Goal: Information Seeking & Learning: Understand process/instructions

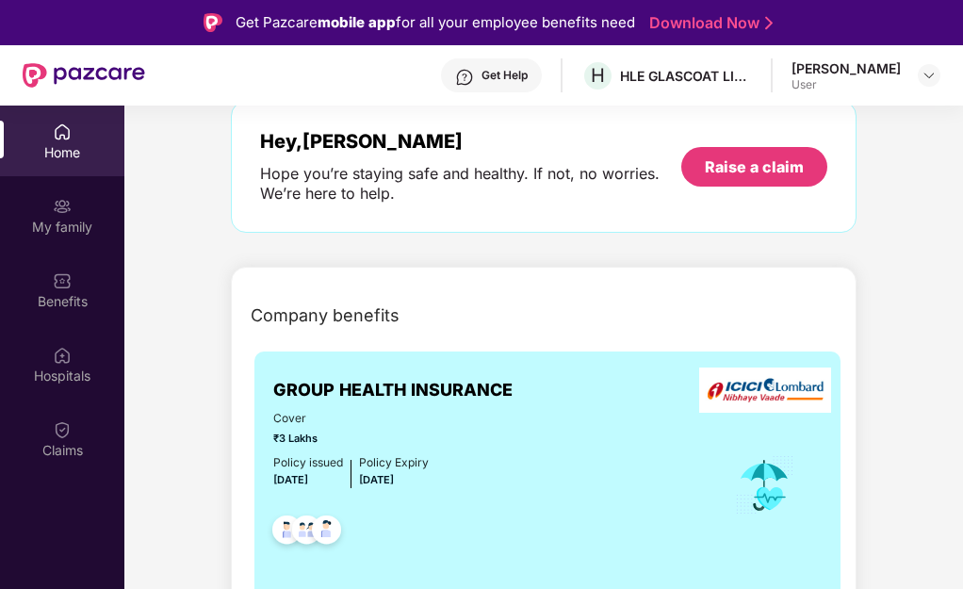
scroll to position [690, 0]
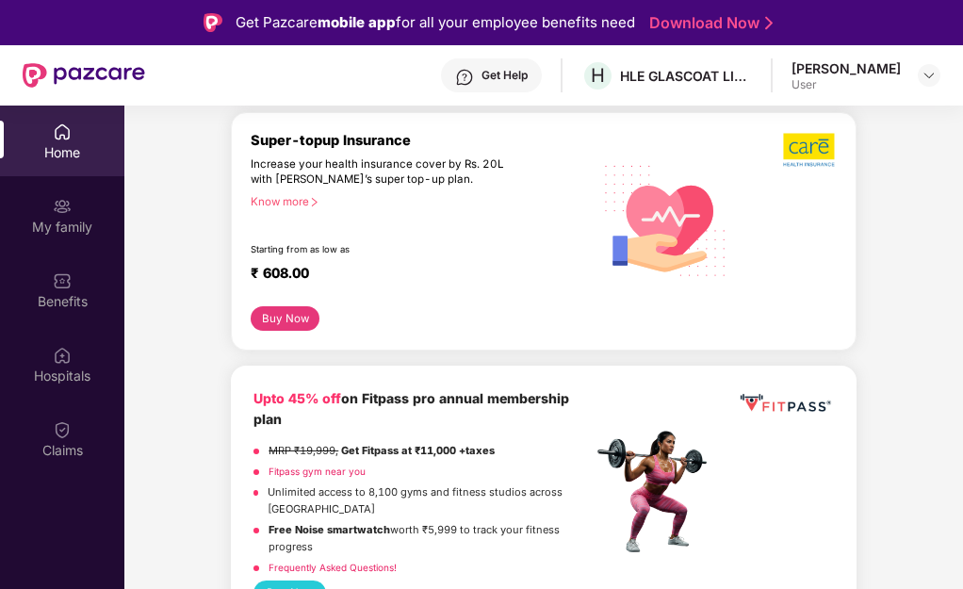
click at [752, 182] on div at bounding box center [788, 219] width 98 height 174
click at [764, 31] on link "Download Now" at bounding box center [709, 23] width 118 height 20
click at [837, 39] on div "Get Pazcare mobile app for all your employee benefits need Download Now" at bounding box center [481, 22] width 963 height 45
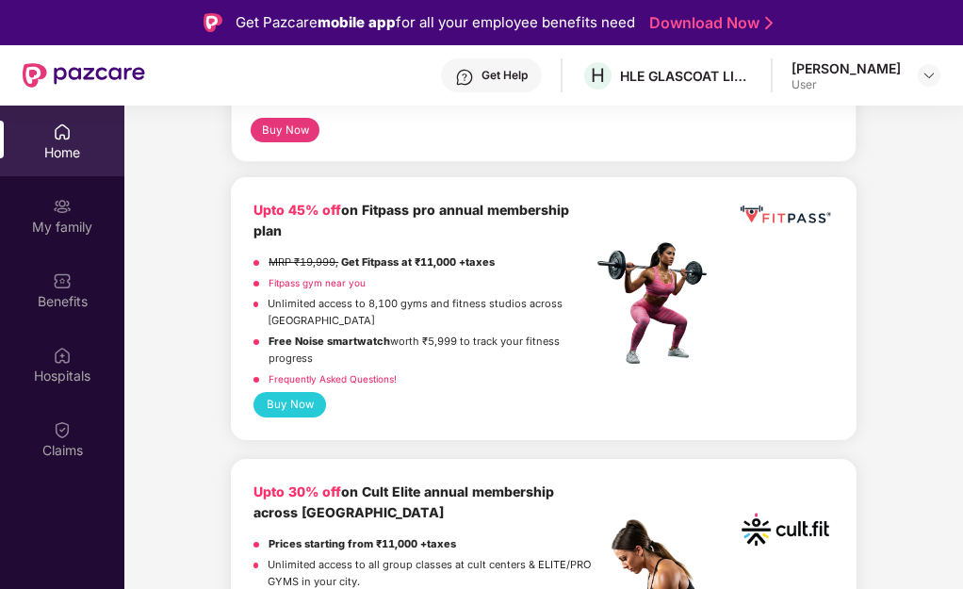
scroll to position [1161, 0]
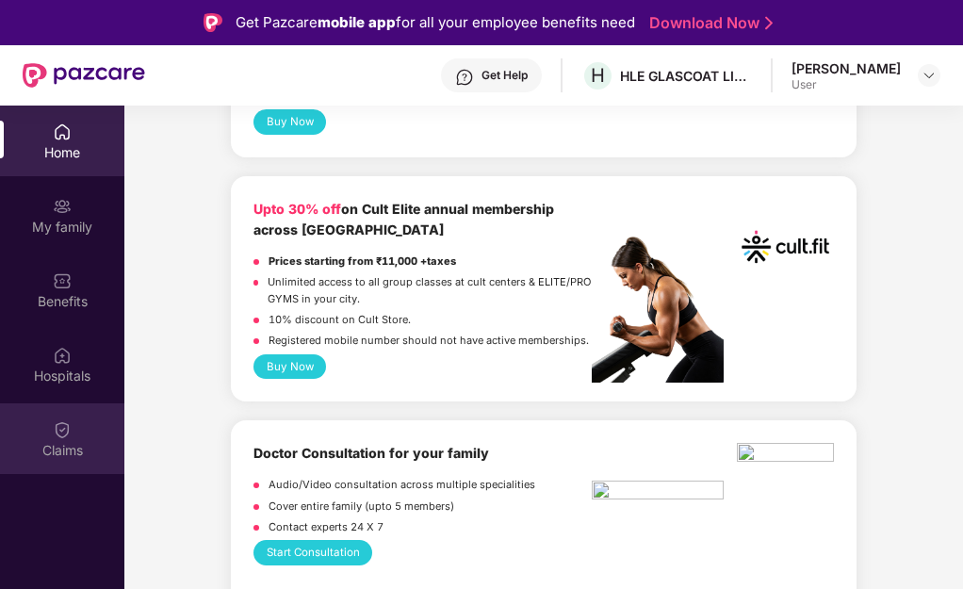
click at [58, 433] on img at bounding box center [62, 429] width 19 height 19
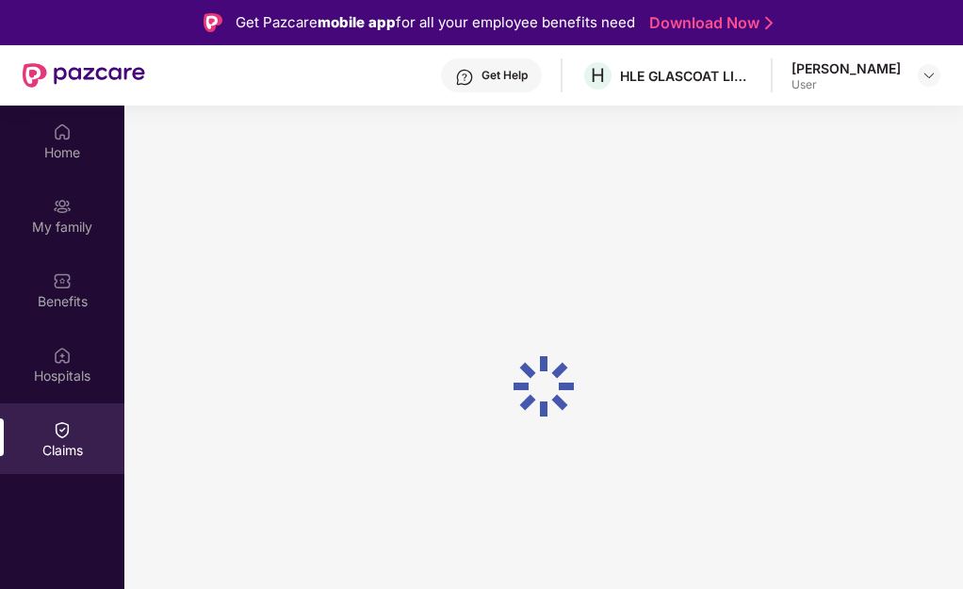
scroll to position [0, 0]
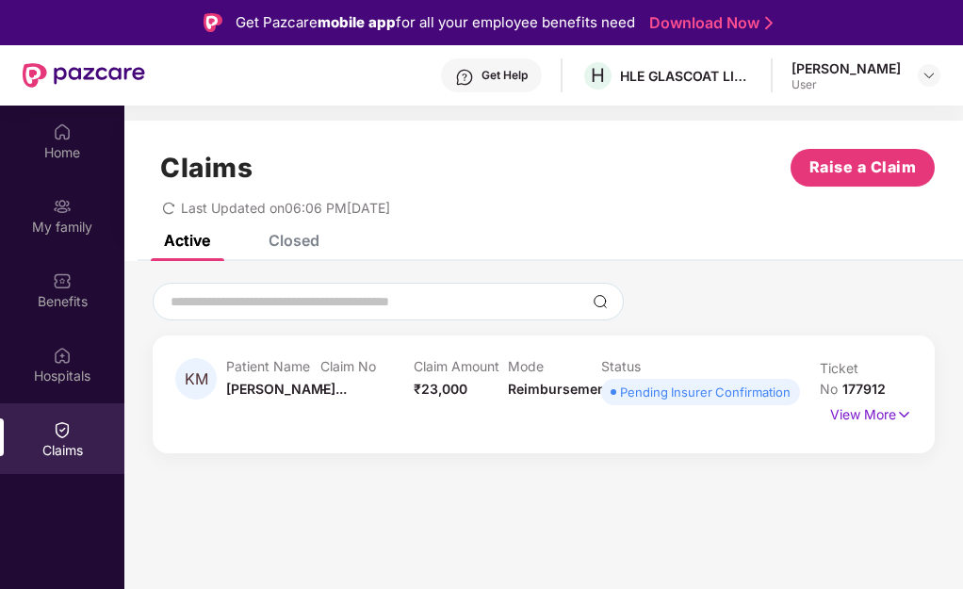
click at [665, 397] on div "Pending Insurer Confirmation" at bounding box center [705, 392] width 171 height 19
click at [749, 398] on div "Pending Insurer Confirmation" at bounding box center [705, 392] width 171 height 19
click at [281, 383] on span "Kavyaben Mehu..." at bounding box center [286, 389] width 121 height 16
click at [278, 370] on p "Patient Name" at bounding box center [273, 366] width 94 height 16
click at [899, 412] on img at bounding box center [905, 414] width 16 height 21
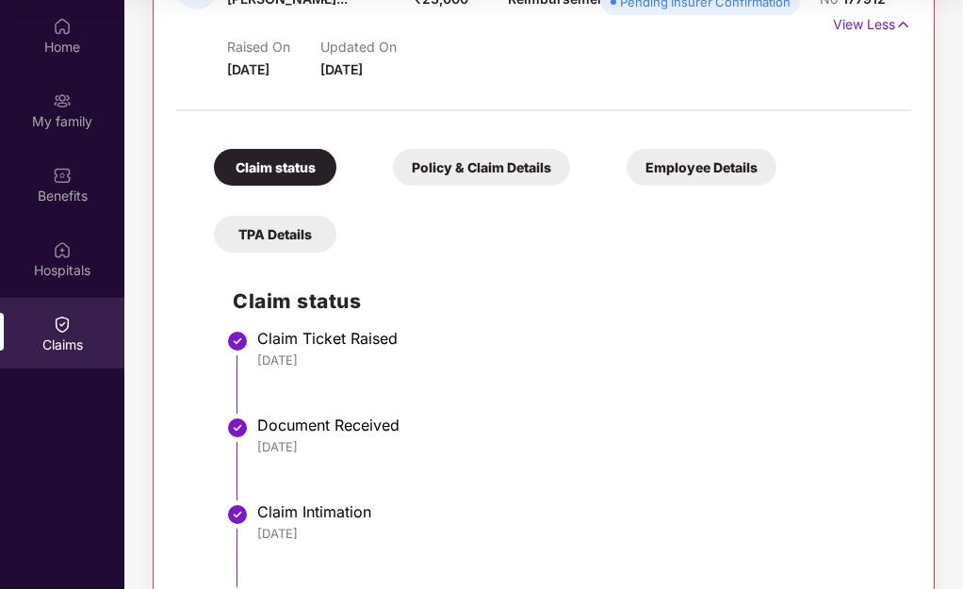
scroll to position [380, 0]
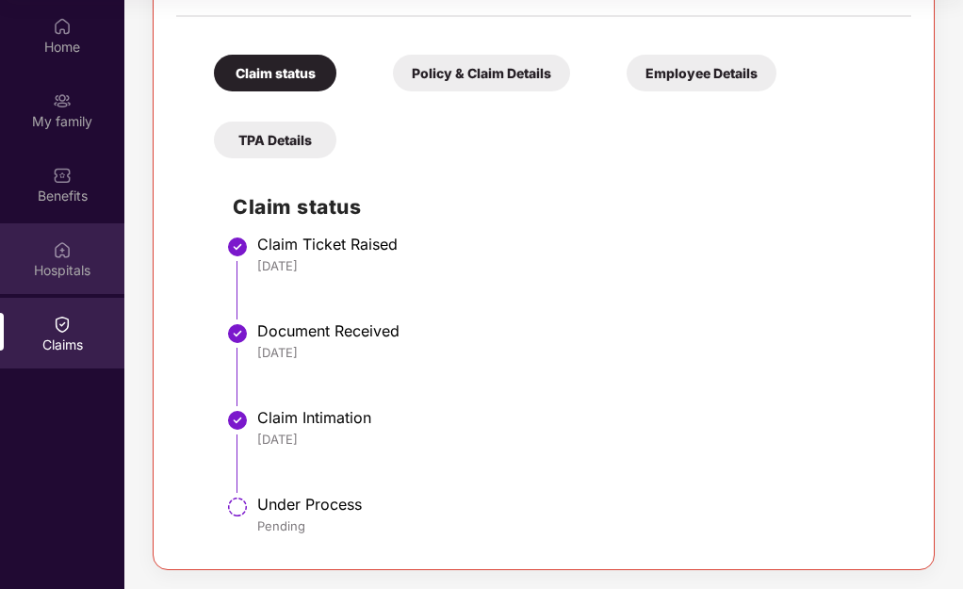
click at [64, 276] on div "Hospitals" at bounding box center [62, 270] width 124 height 19
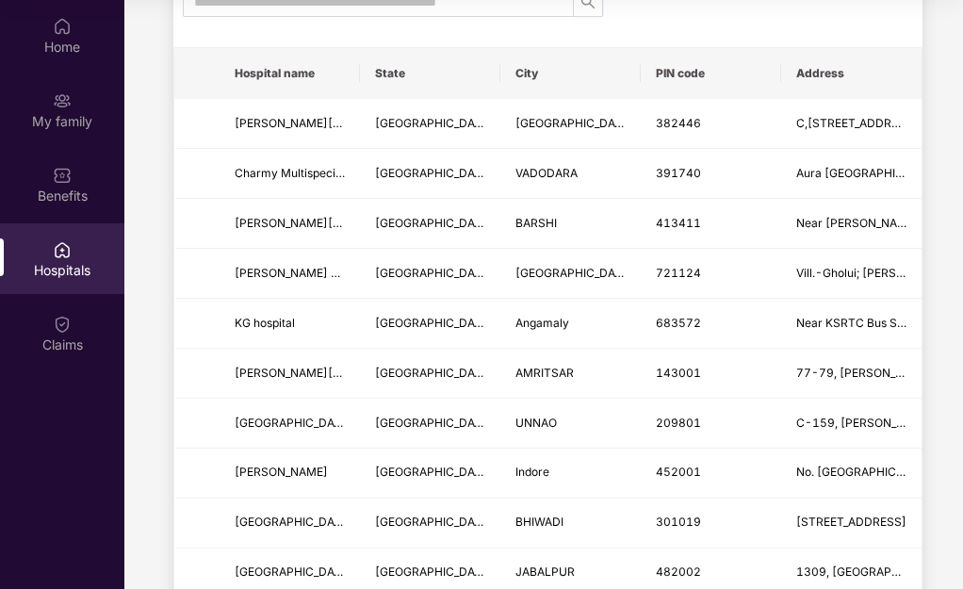
scroll to position [0, 0]
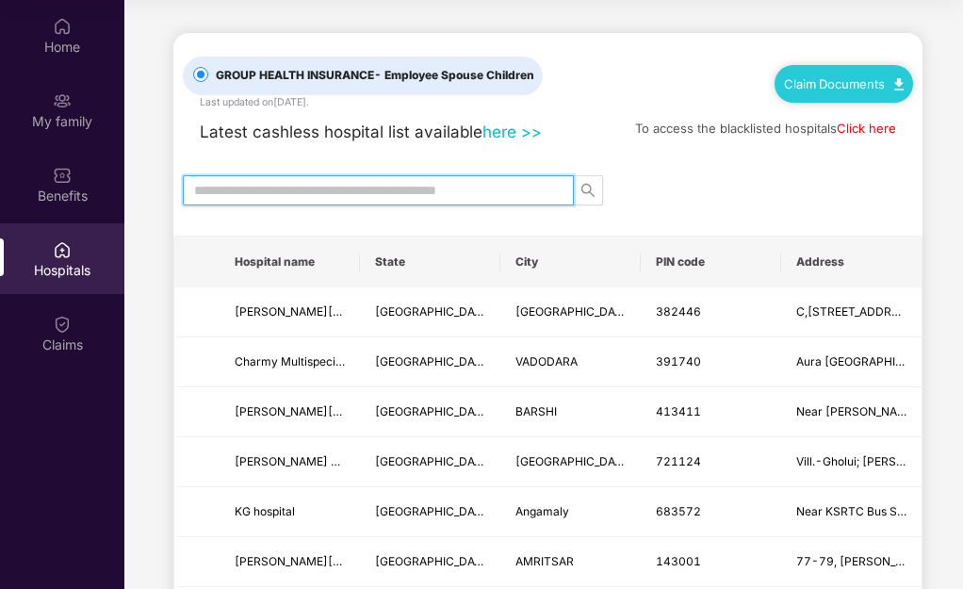
click at [362, 185] on input "text" at bounding box center [371, 190] width 354 height 21
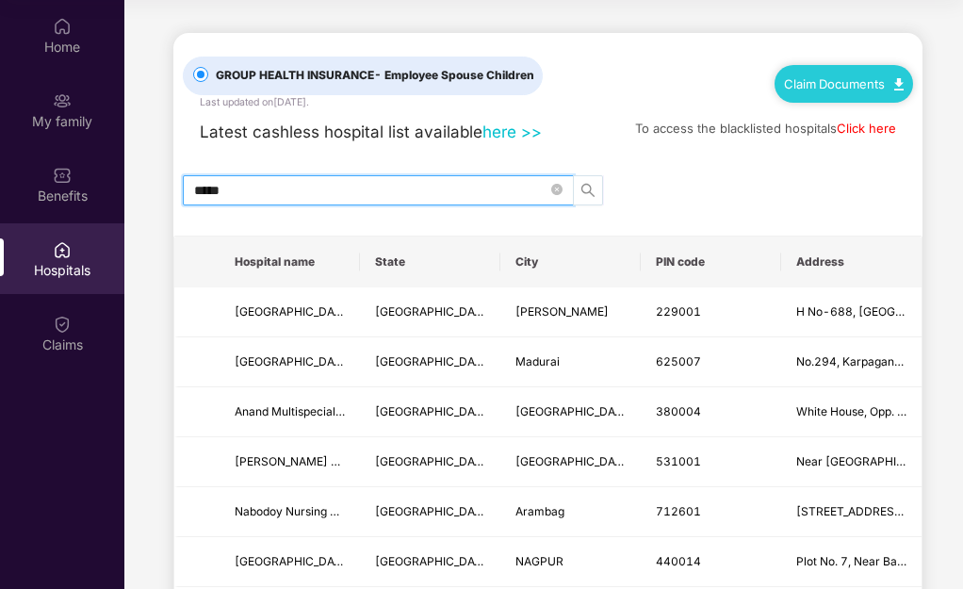
click at [584, 189] on icon "search" at bounding box center [588, 190] width 15 height 15
click at [336, 177] on span "*****" at bounding box center [378, 190] width 391 height 30
type input "*"
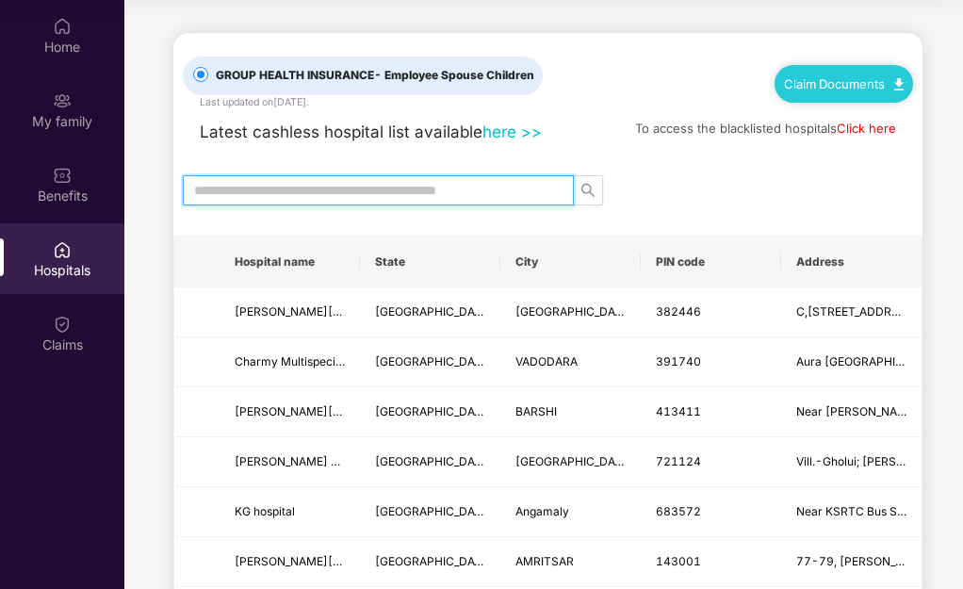
click at [864, 88] on link "Claim Documents" at bounding box center [844, 83] width 120 height 15
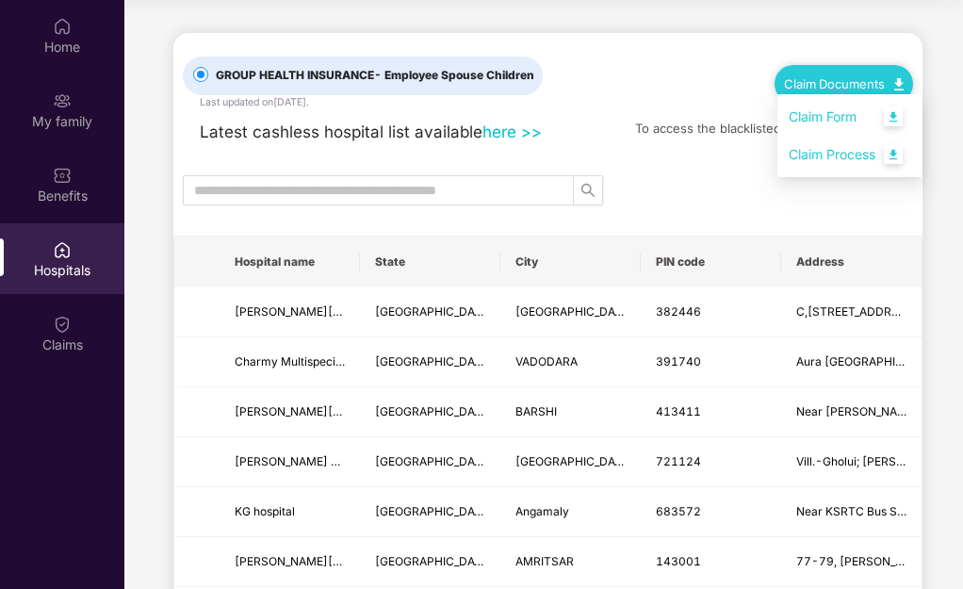
click at [891, 152] on link "Claim Process" at bounding box center [850, 155] width 123 height 41
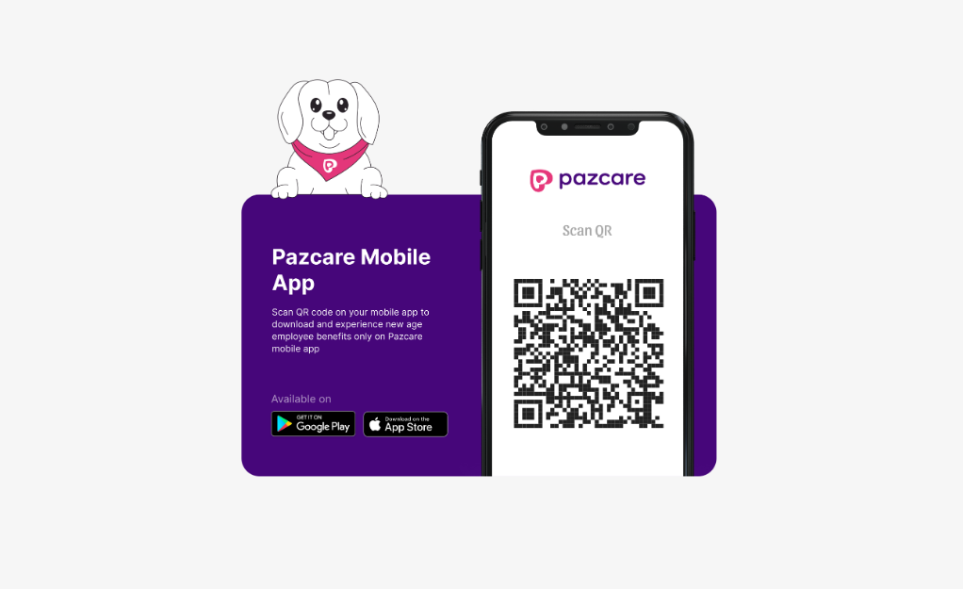
click at [601, 344] on img at bounding box center [482, 295] width 482 height 432
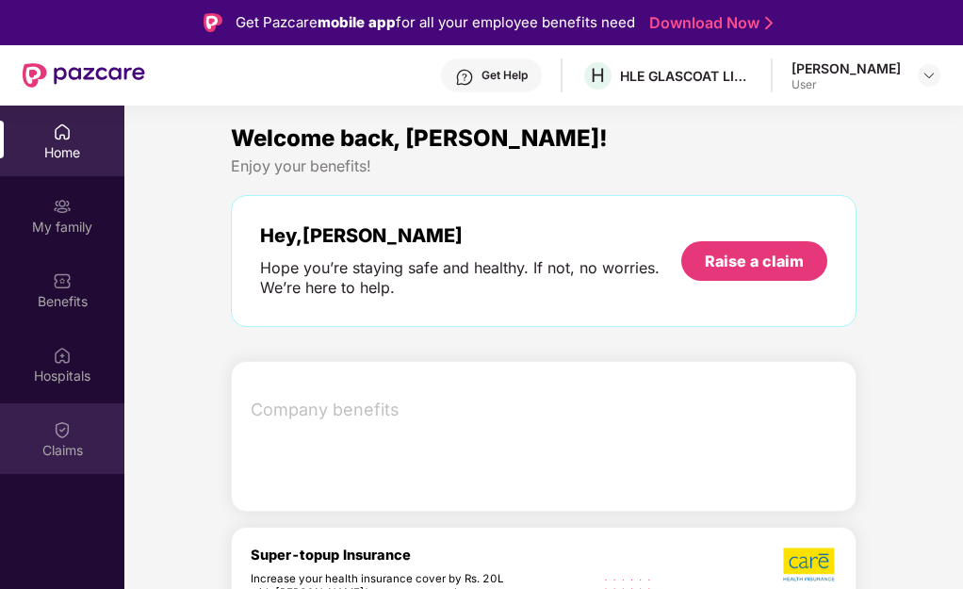
click at [67, 436] on img at bounding box center [62, 429] width 19 height 19
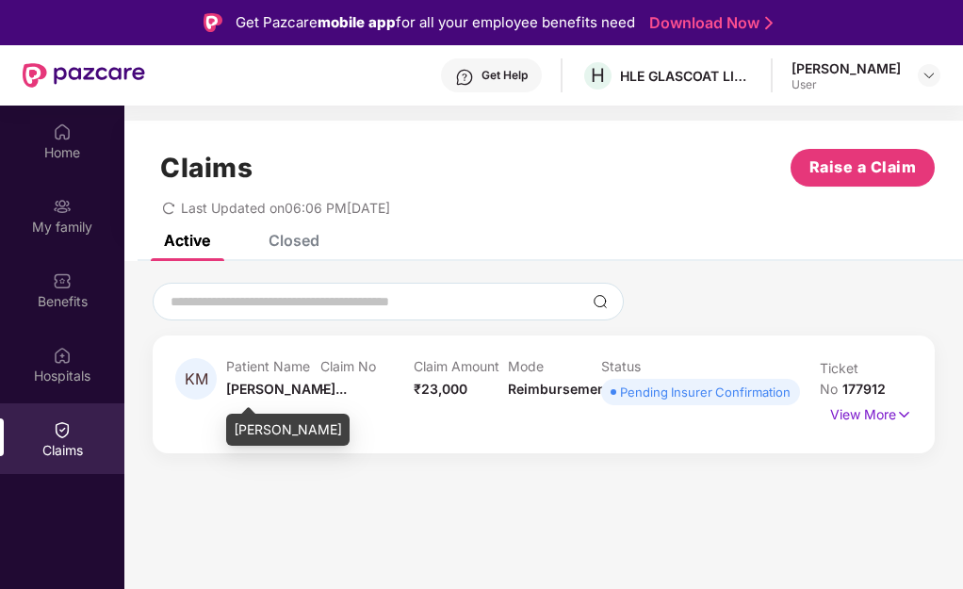
click at [276, 386] on span "Kavyaben Mehu..." at bounding box center [286, 389] width 121 height 16
click at [856, 424] on p "View More" at bounding box center [872, 412] width 82 height 25
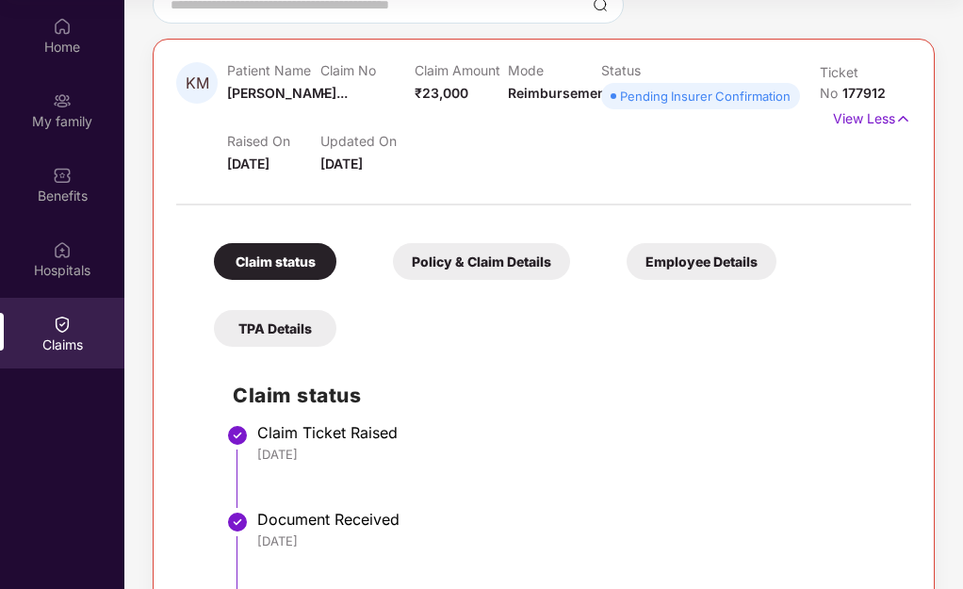
scroll to position [3, 0]
